Goal: Task Accomplishment & Management: Use online tool/utility

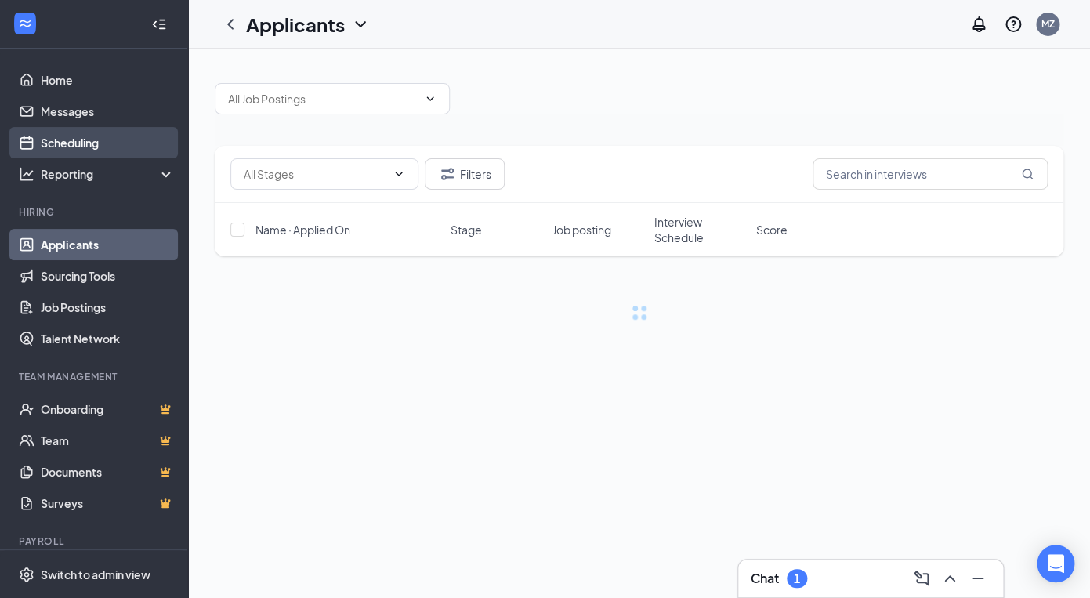
click at [97, 151] on link "Scheduling" at bounding box center [108, 142] width 134 height 31
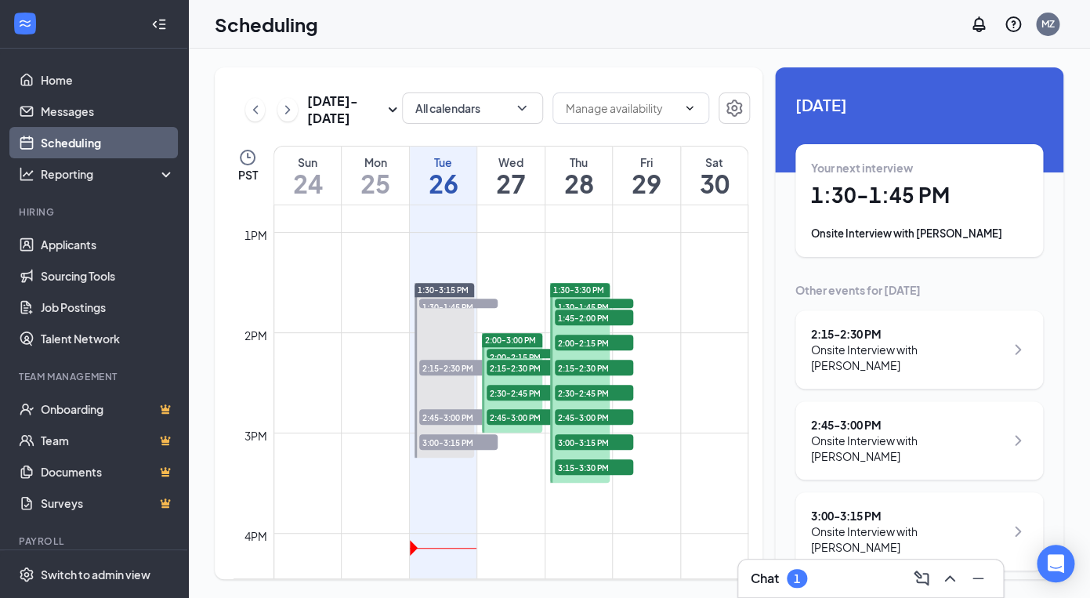
scroll to position [1281, 0]
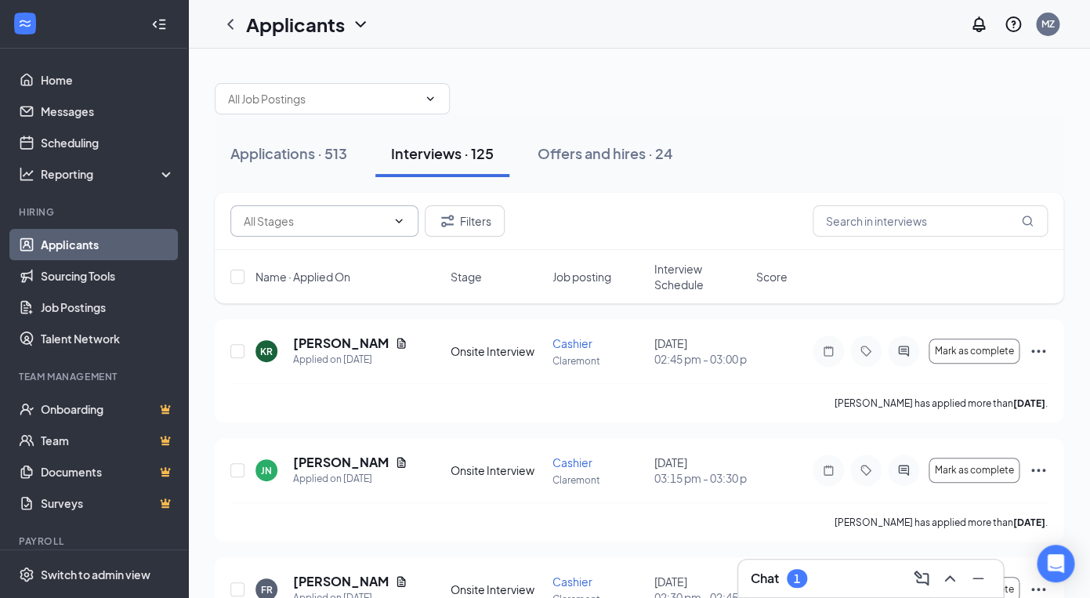
click at [398, 222] on icon "ChevronDown" at bounding box center [399, 221] width 7 height 4
click at [346, 262] on div "Onsite Interview (125)" at bounding box center [298, 257] width 111 height 17
type input "Onsite Interview (125)"
click at [404, 221] on icon "ChevronDown" at bounding box center [399, 221] width 13 height 13
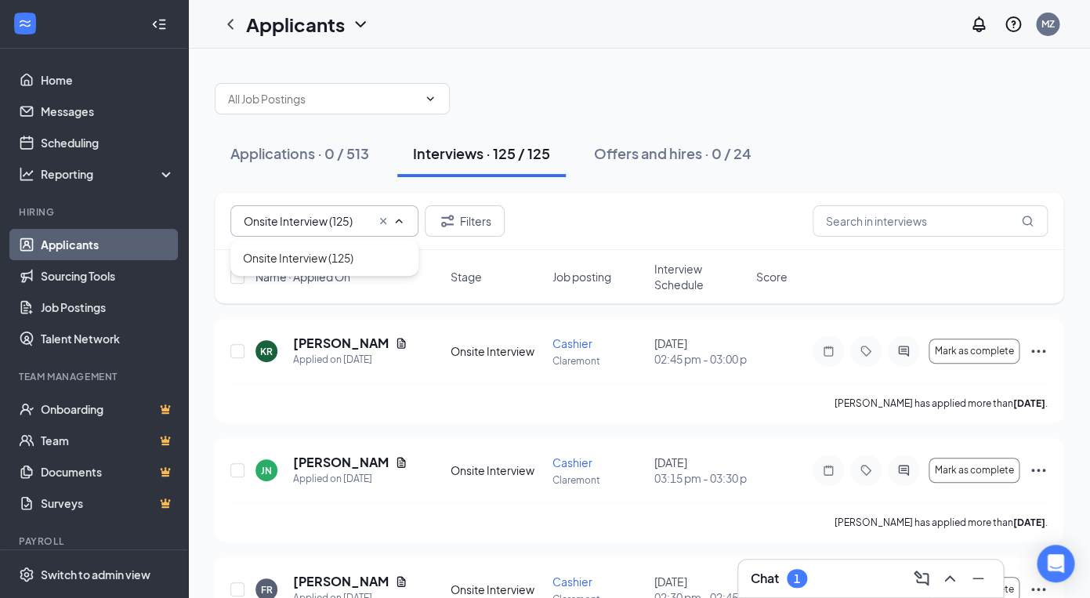
click at [404, 221] on icon "ChevronUp" at bounding box center [399, 221] width 13 height 13
click at [308, 155] on div "Applications · 0 / 513" at bounding box center [299, 153] width 139 height 20
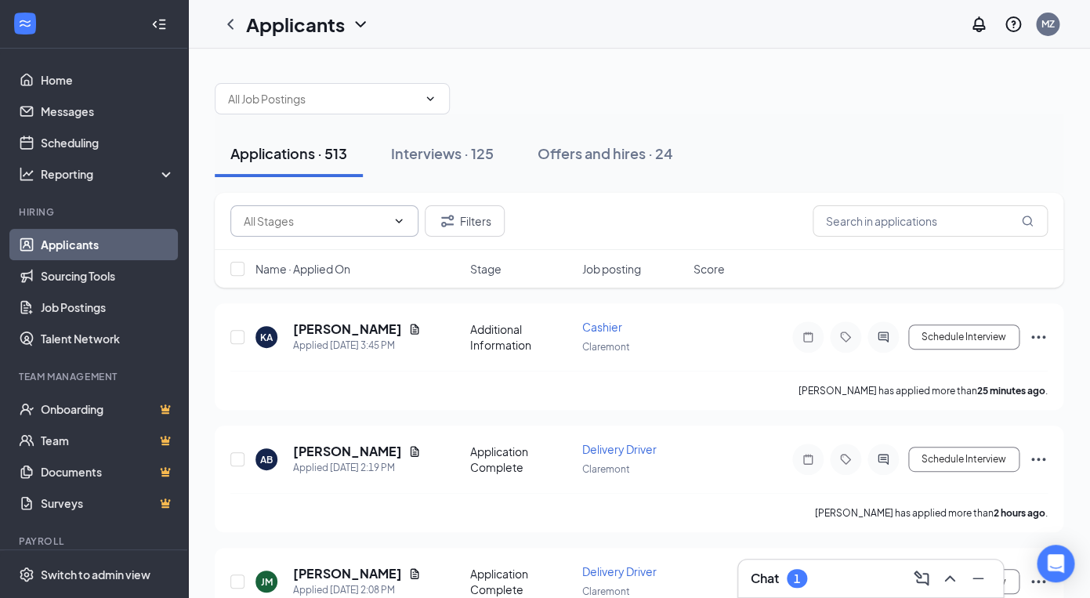
click at [400, 223] on icon "ChevronDown" at bounding box center [399, 221] width 13 height 13
click at [310, 293] on div "Application Complete (454)" at bounding box center [313, 293] width 140 height 17
type input "Application Complete (454)"
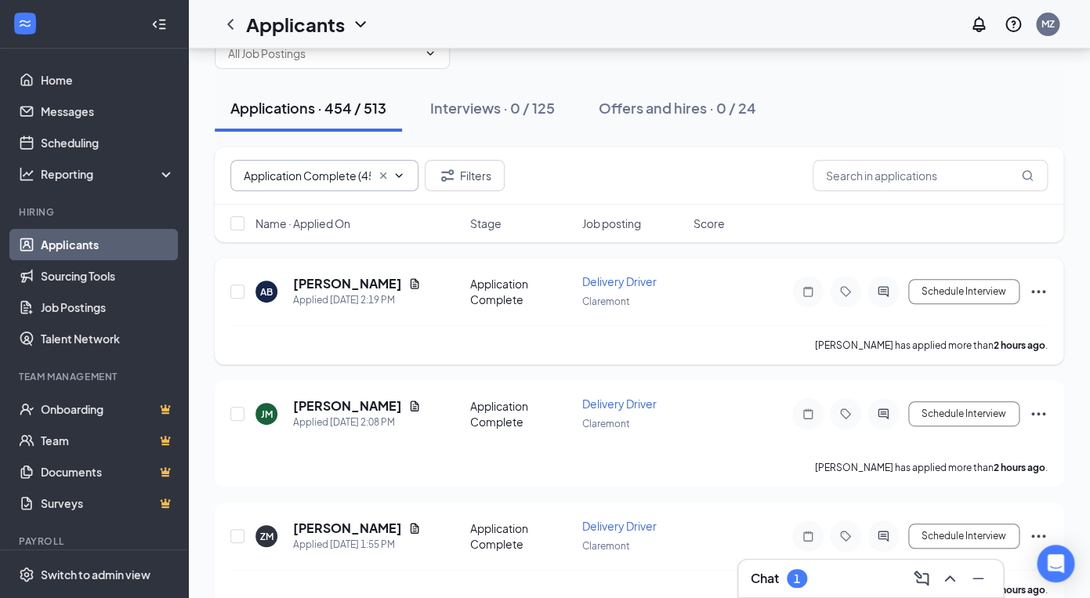
scroll to position [40, 0]
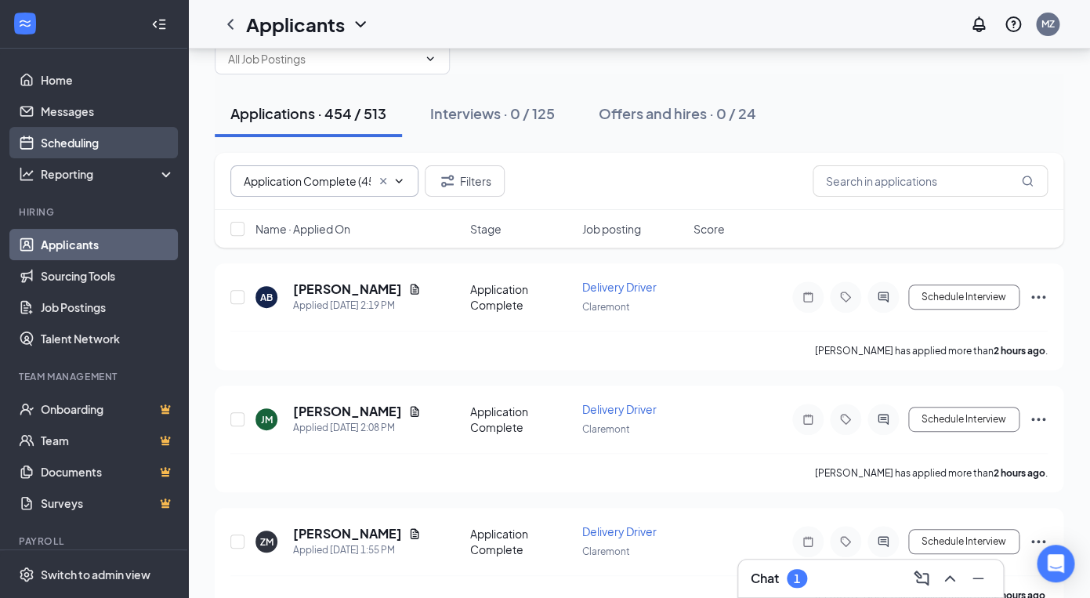
click at [100, 143] on link "Scheduling" at bounding box center [108, 142] width 134 height 31
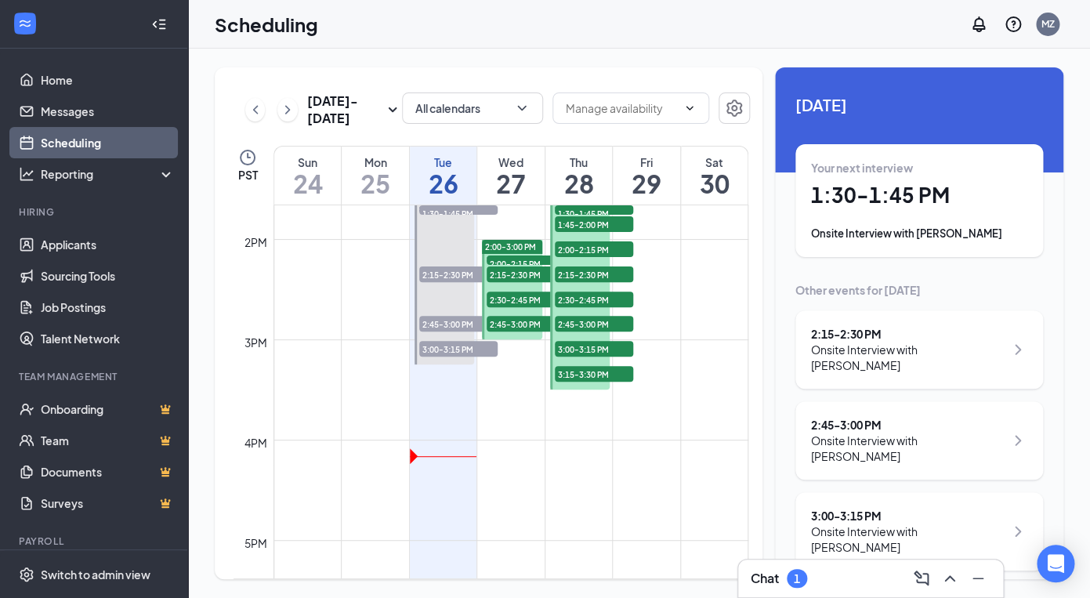
scroll to position [1380, 0]
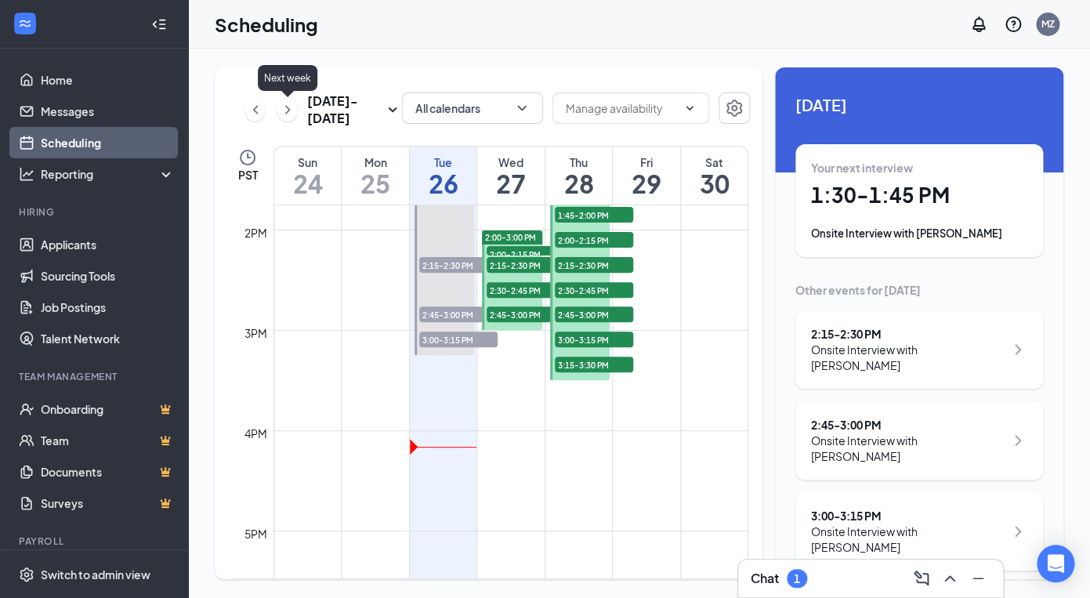
click at [285, 113] on icon "ChevronRight" at bounding box center [288, 109] width 16 height 19
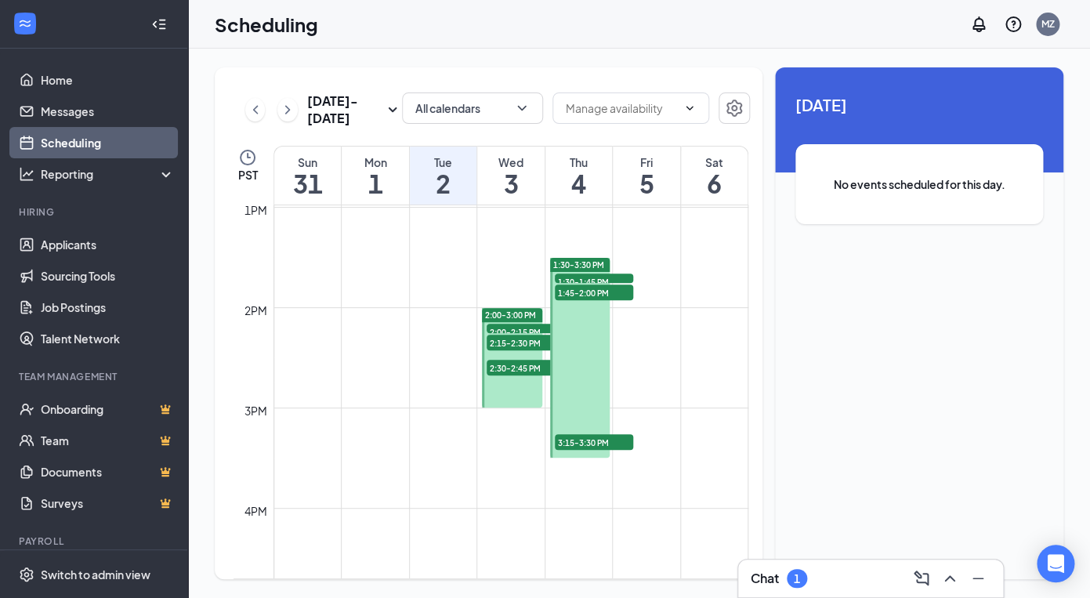
scroll to position [1332, 0]
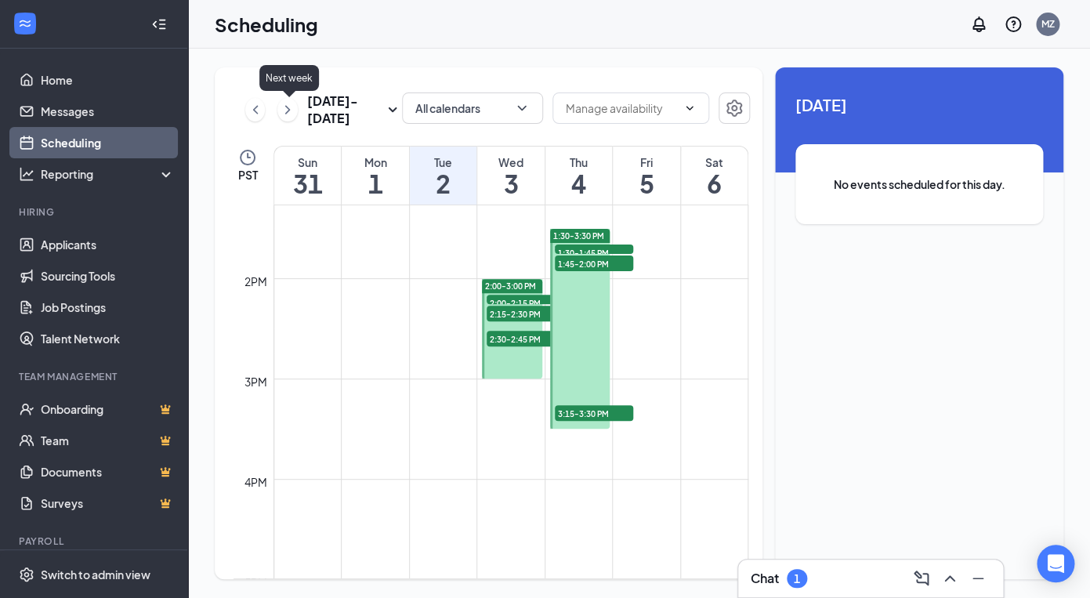
click at [285, 109] on icon "ChevronRight" at bounding box center [288, 109] width 16 height 19
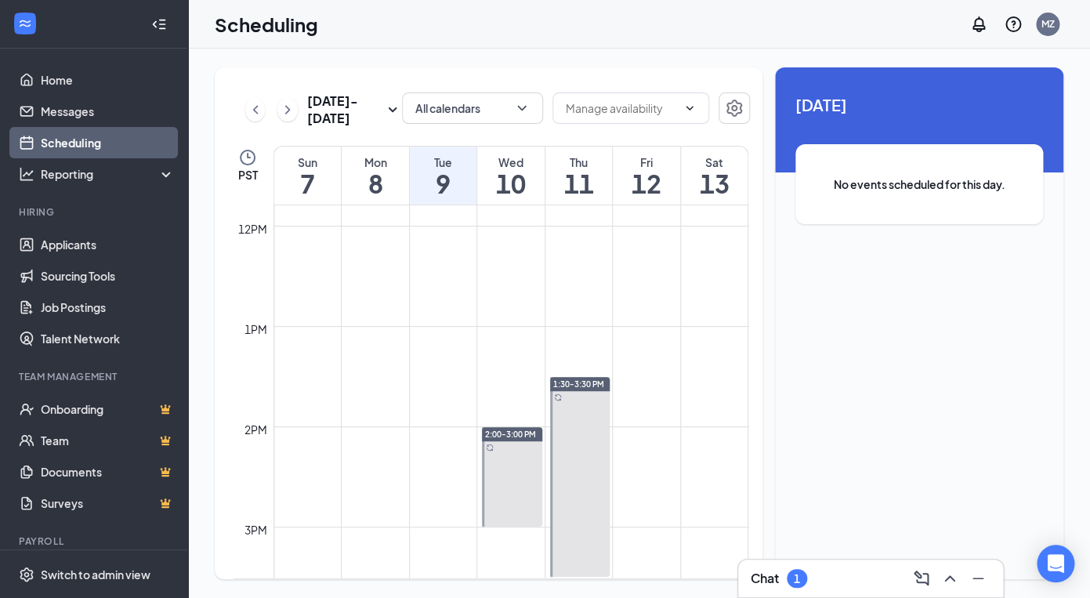
scroll to position [1213, 0]
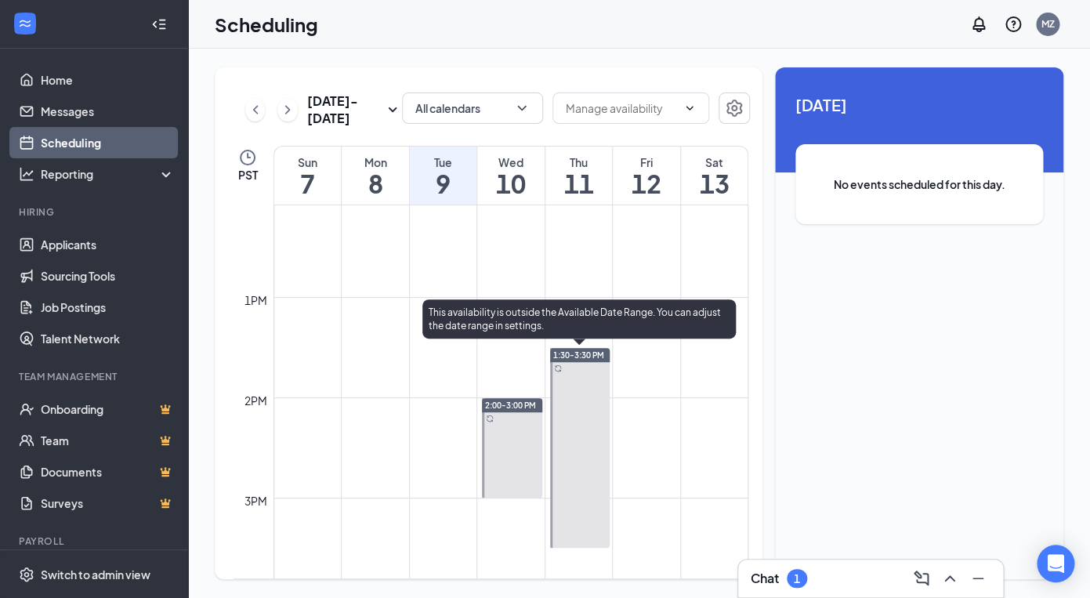
click at [589, 307] on div "This availability is outside the Available Date Range. You can adjust the date …" at bounding box center [580, 318] width 314 height 39
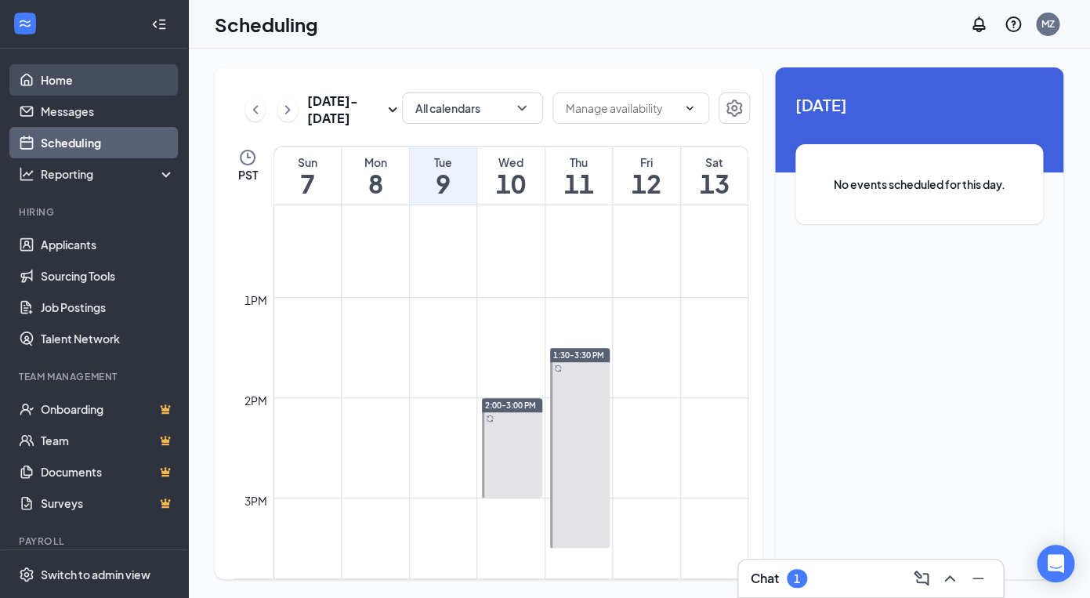
click at [57, 82] on link "Home" at bounding box center [108, 79] width 134 height 31
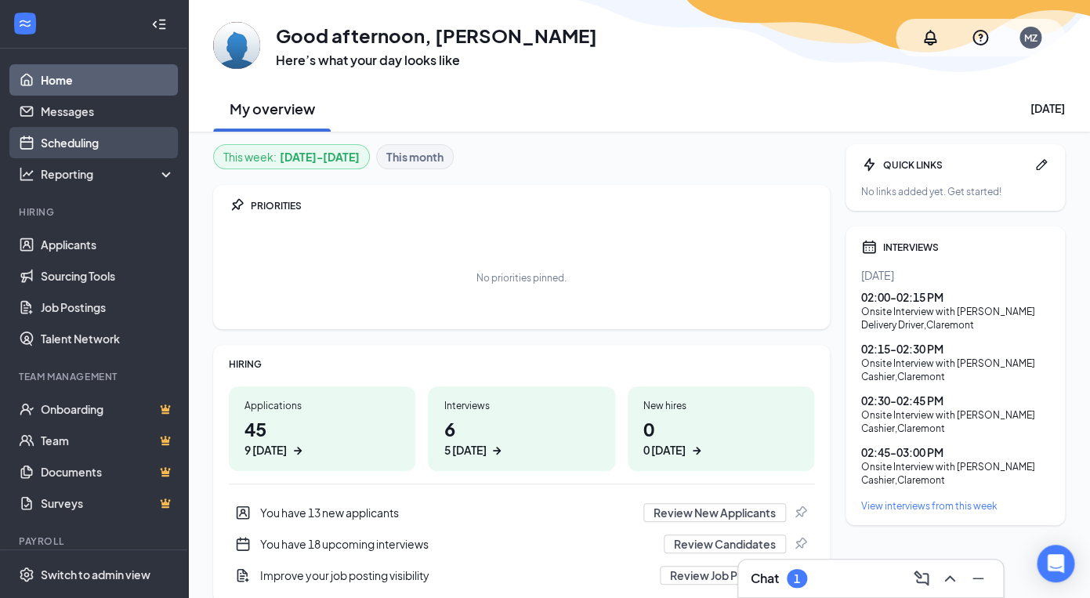
click at [70, 145] on link "Scheduling" at bounding box center [108, 142] width 134 height 31
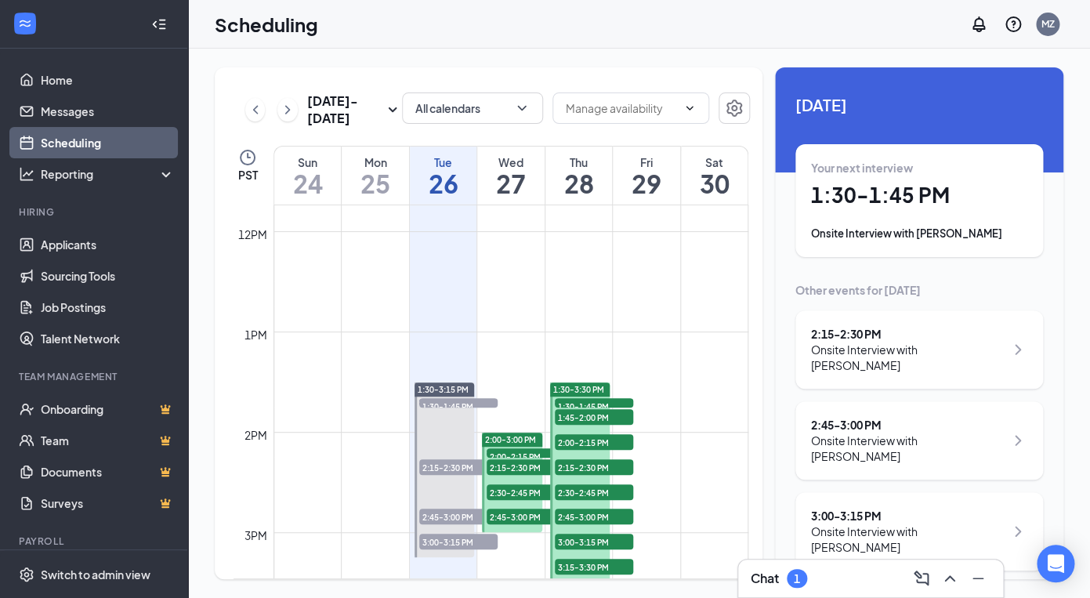
scroll to position [1222, 0]
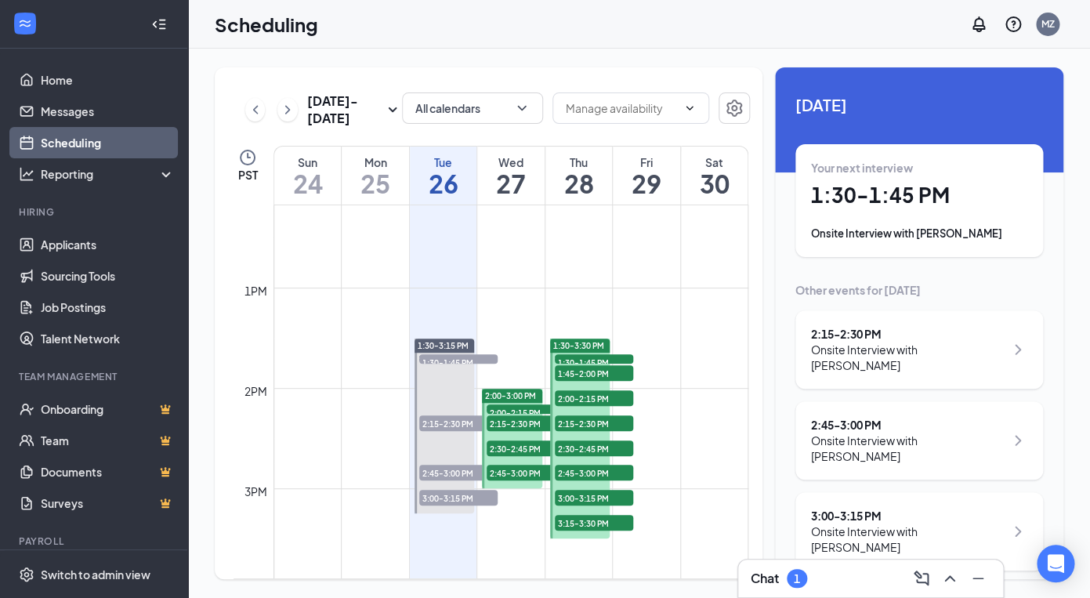
click at [206, 67] on div "[DATE] - [DATE] All calendars PST Sun 24 Mon 25 Tue 26 Wed 27 Thu 28 Fri 29 Sat…" at bounding box center [639, 323] width 902 height 549
click at [209, 166] on div "[DATE] - [DATE] All calendars PST Sun 24 Mon 25 Tue 26 Wed 27 Thu 28 Fri 29 Sat…" at bounding box center [639, 323] width 902 height 549
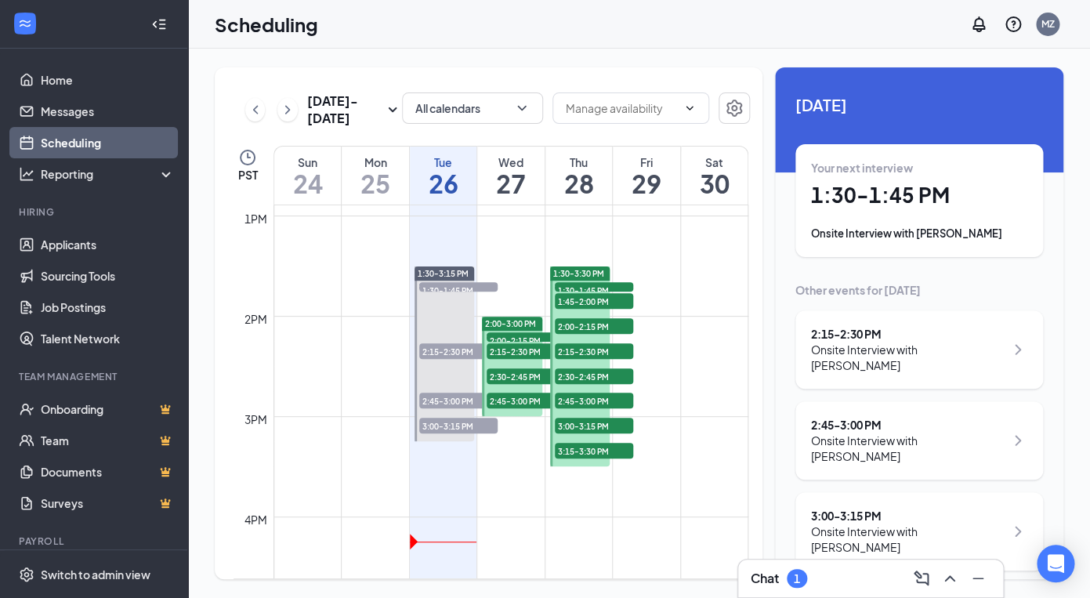
scroll to position [1271, 0]
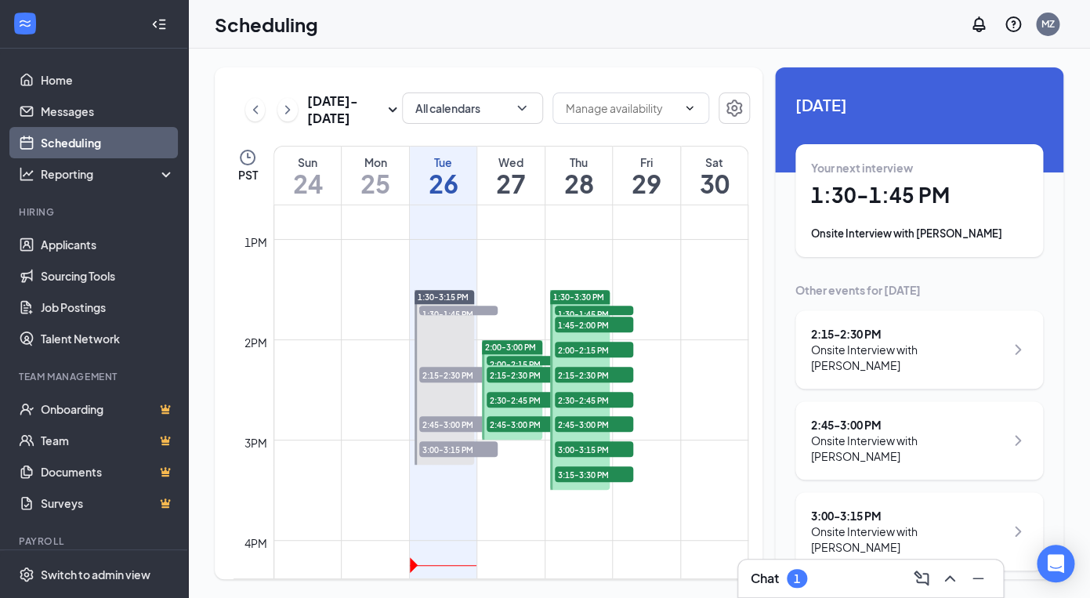
click at [657, 313] on td at bounding box center [511, 301] width 475 height 25
click at [658, 178] on h1 "29" at bounding box center [646, 183] width 67 height 27
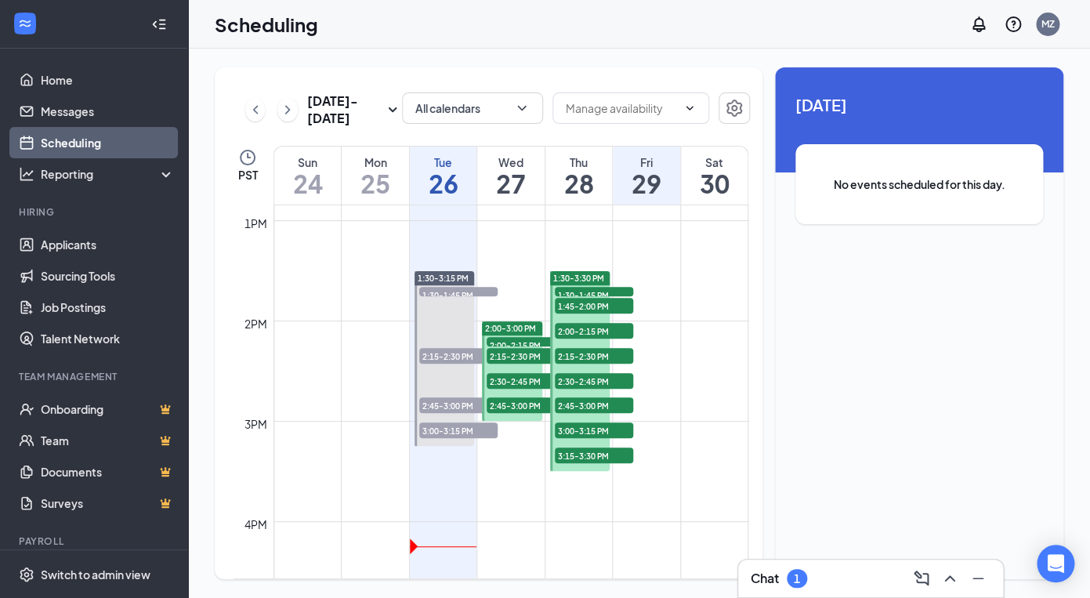
scroll to position [1270, 0]
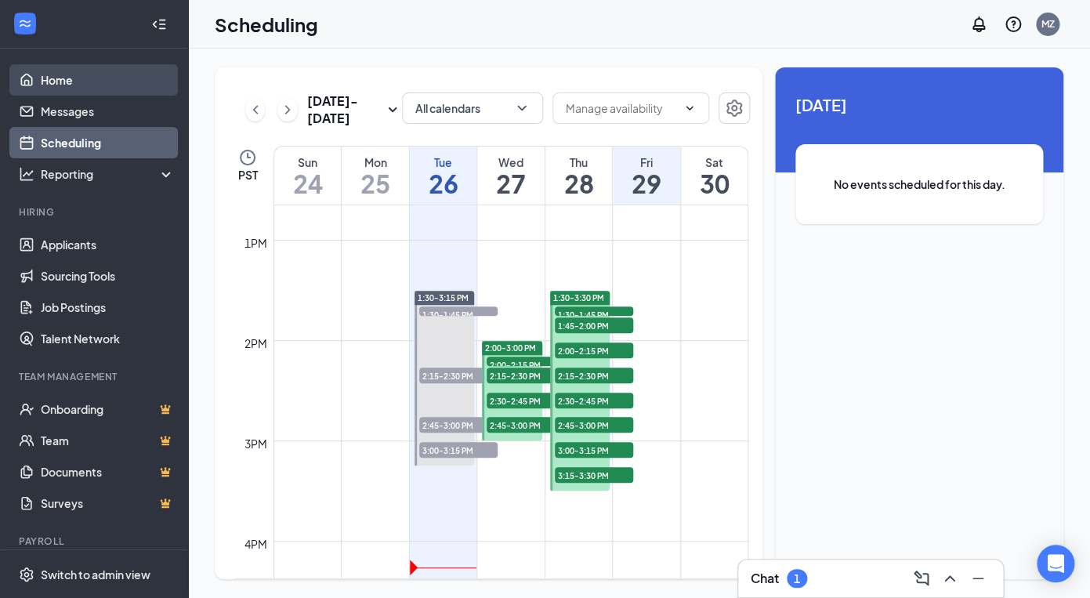
click at [57, 81] on link "Home" at bounding box center [108, 79] width 134 height 31
